Goal: Transaction & Acquisition: Purchase product/service

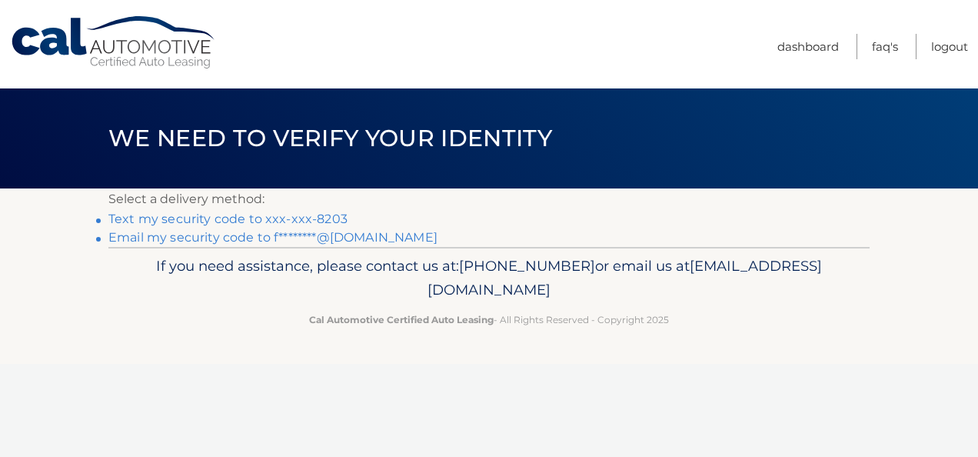
click at [267, 218] on link "Text my security code to xxx-xxx-8203" at bounding box center [227, 218] width 239 height 15
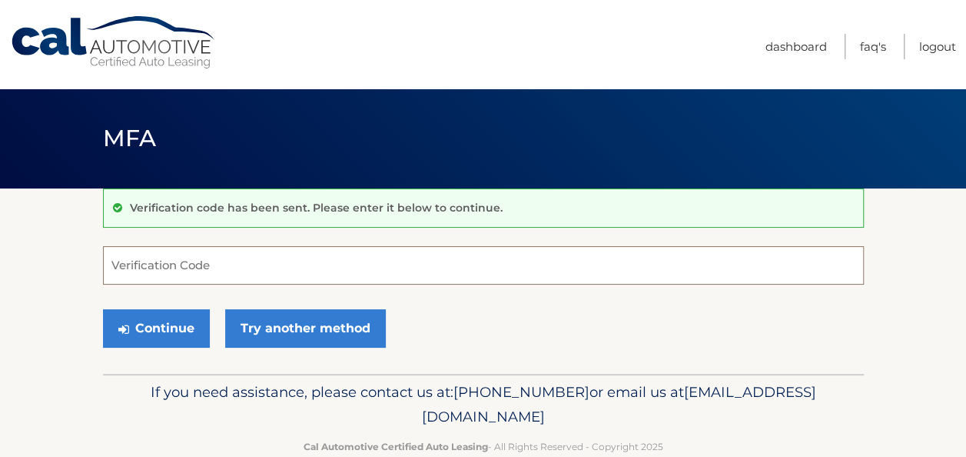
click at [258, 258] on input "Verification Code" at bounding box center [483, 265] width 761 height 38
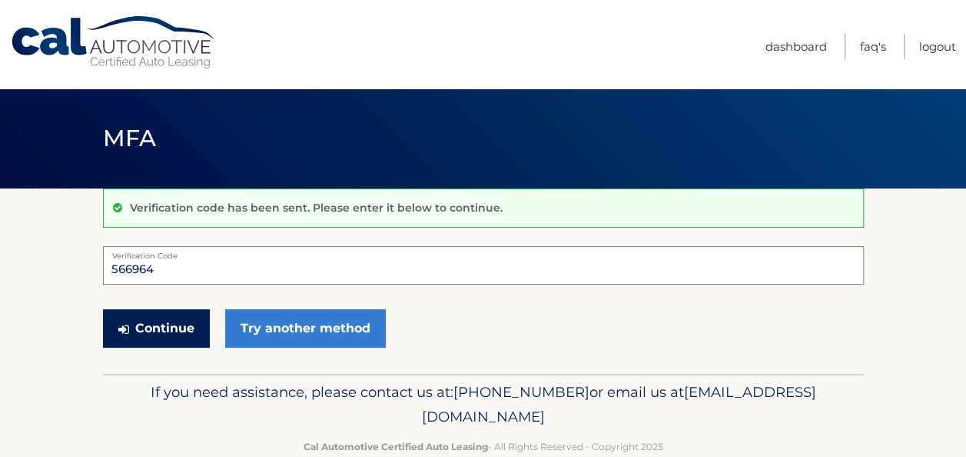
type input "566964"
click at [184, 316] on button "Continue" at bounding box center [156, 328] width 107 height 38
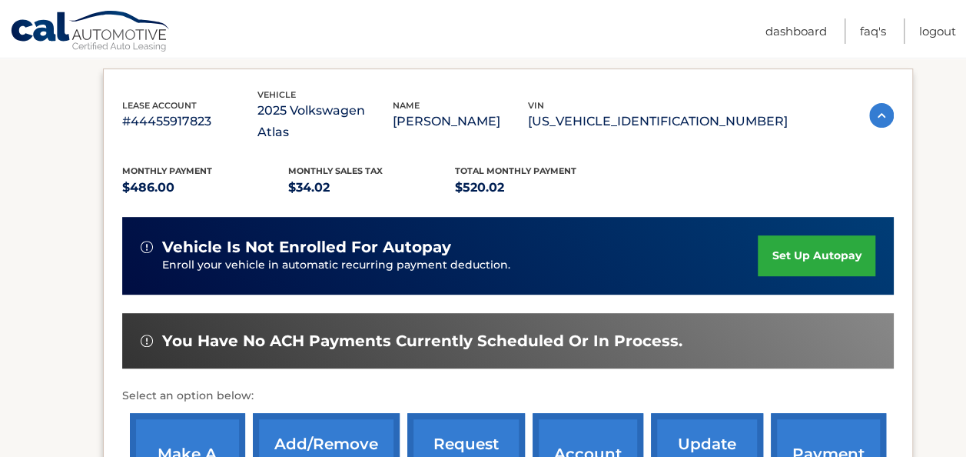
scroll to position [277, 0]
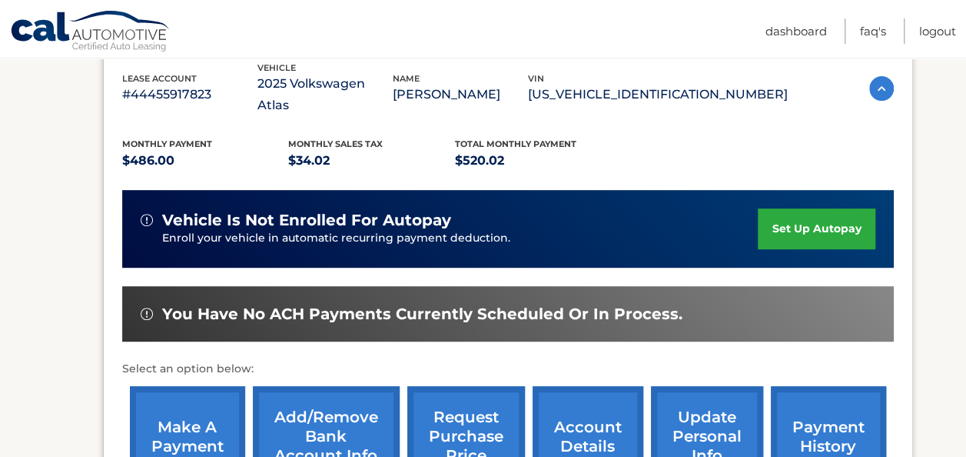
click at [149, 401] on link "make a payment" at bounding box center [187, 436] width 115 height 101
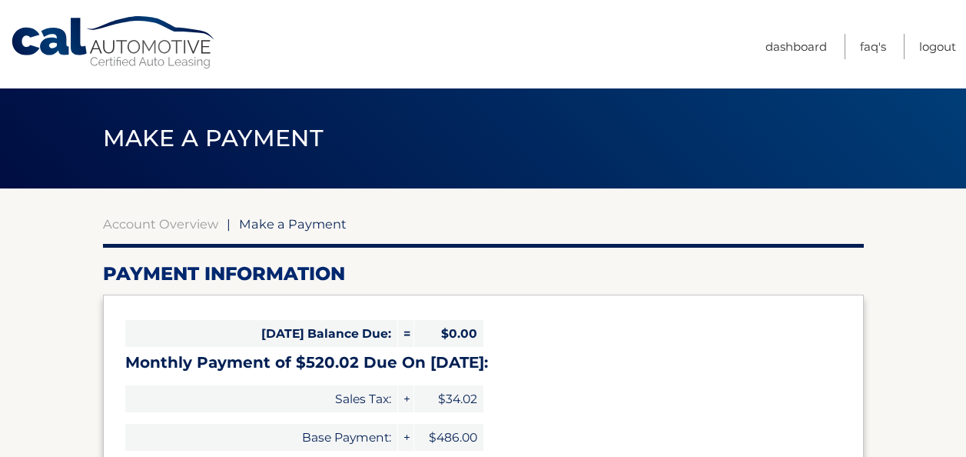
select select "MjVmZTllMDItNTVjZi00M2E3LTk2YjEtY2JmOWU5OGMwZTA1"
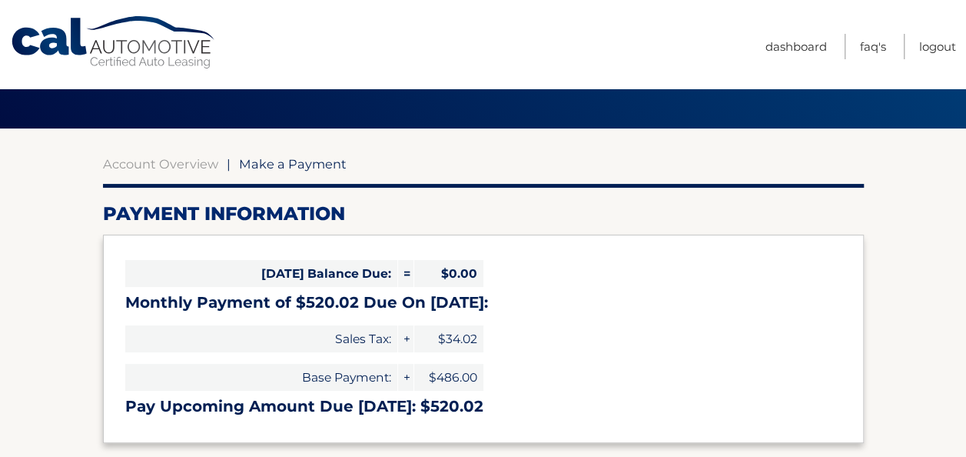
scroll to position [61, 0]
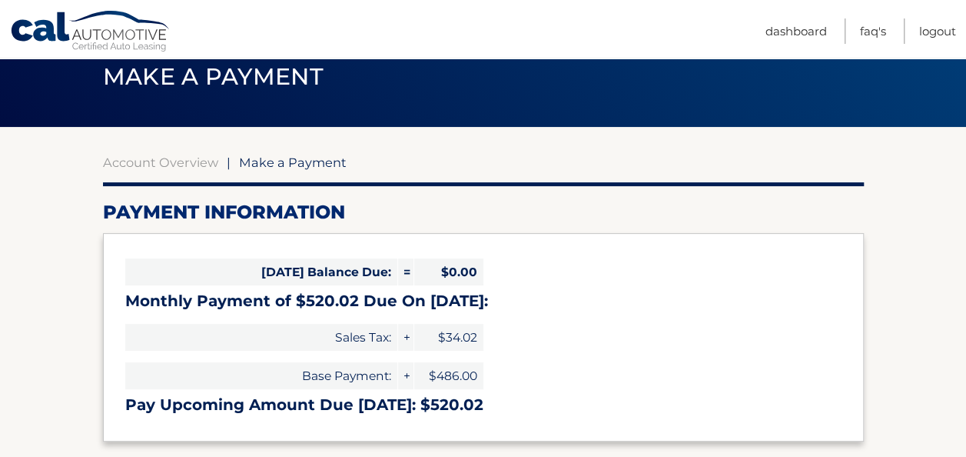
click at [619, 311] on div "[DATE] Balance Due: = $0.00 Monthly Payment of $520.02 Due On [DATE]: Sales Tax…" at bounding box center [483, 337] width 761 height 208
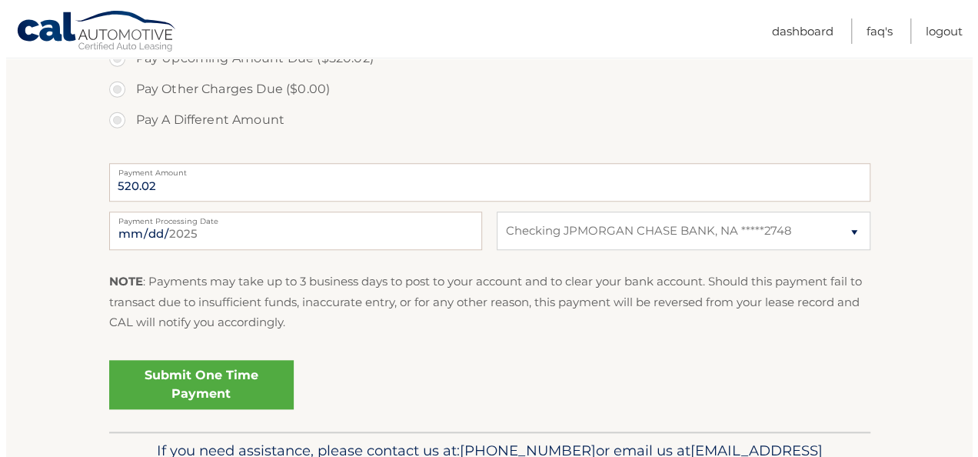
scroll to position [553, 0]
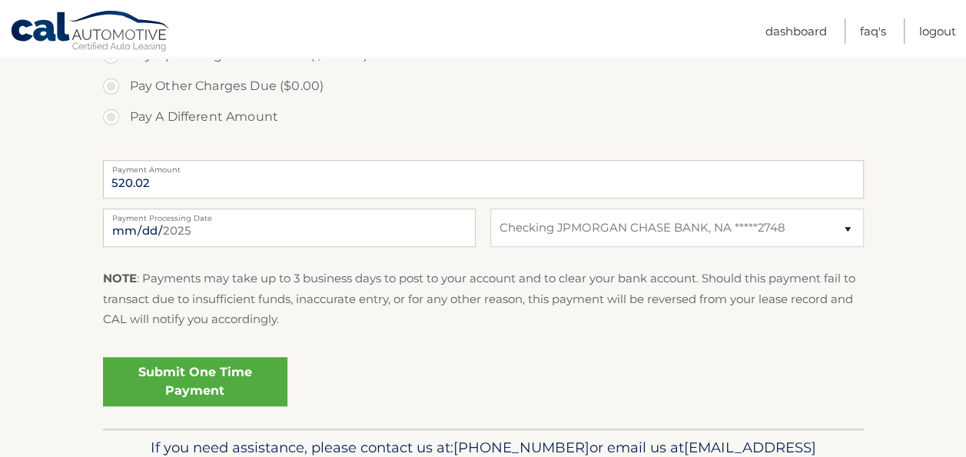
click at [201, 398] on link "Submit One Time Payment" at bounding box center [195, 381] width 184 height 49
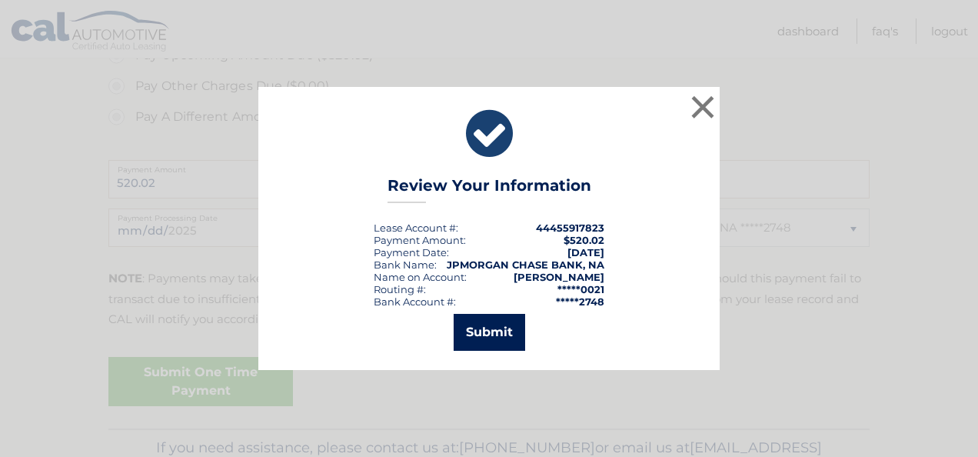
click at [475, 341] on button "Submit" at bounding box center [488, 332] width 71 height 37
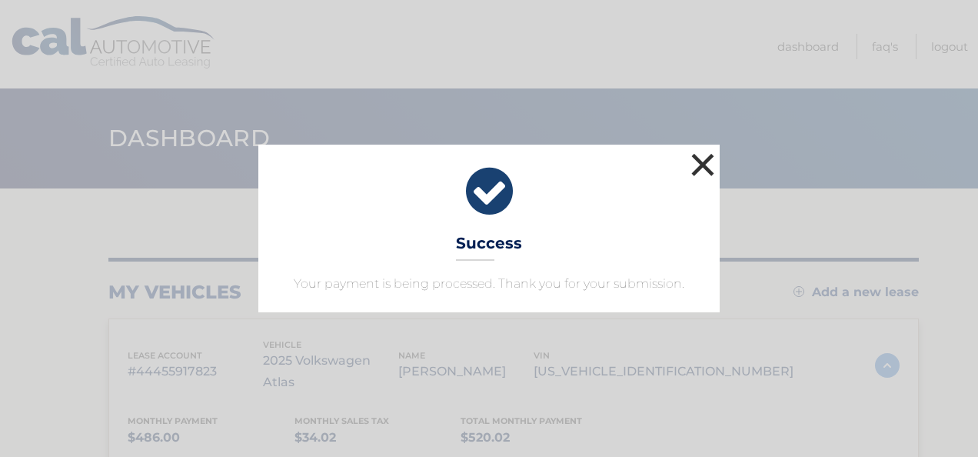
click at [704, 178] on button "×" at bounding box center [702, 164] width 31 height 31
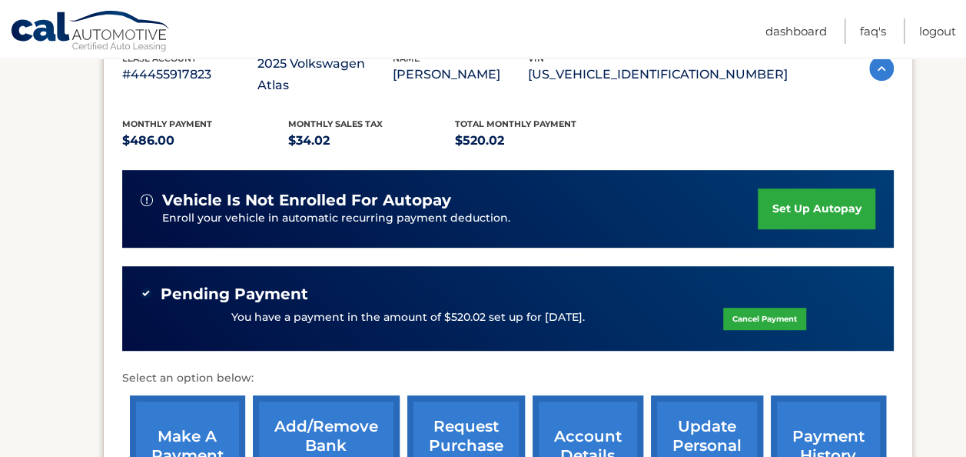
scroll to position [307, 0]
